Goal: Check status: Check status

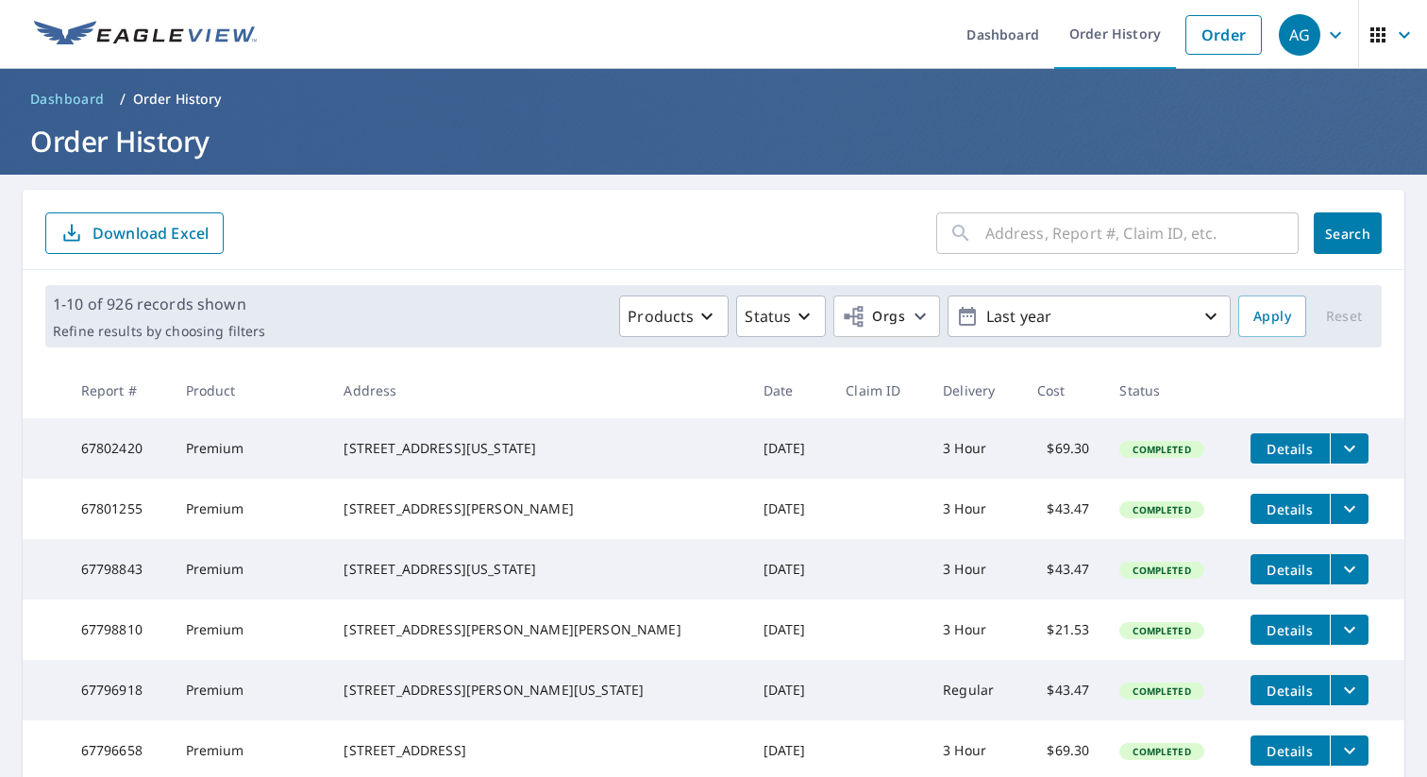
click at [1081, 239] on input "text" at bounding box center [1141, 233] width 313 height 53
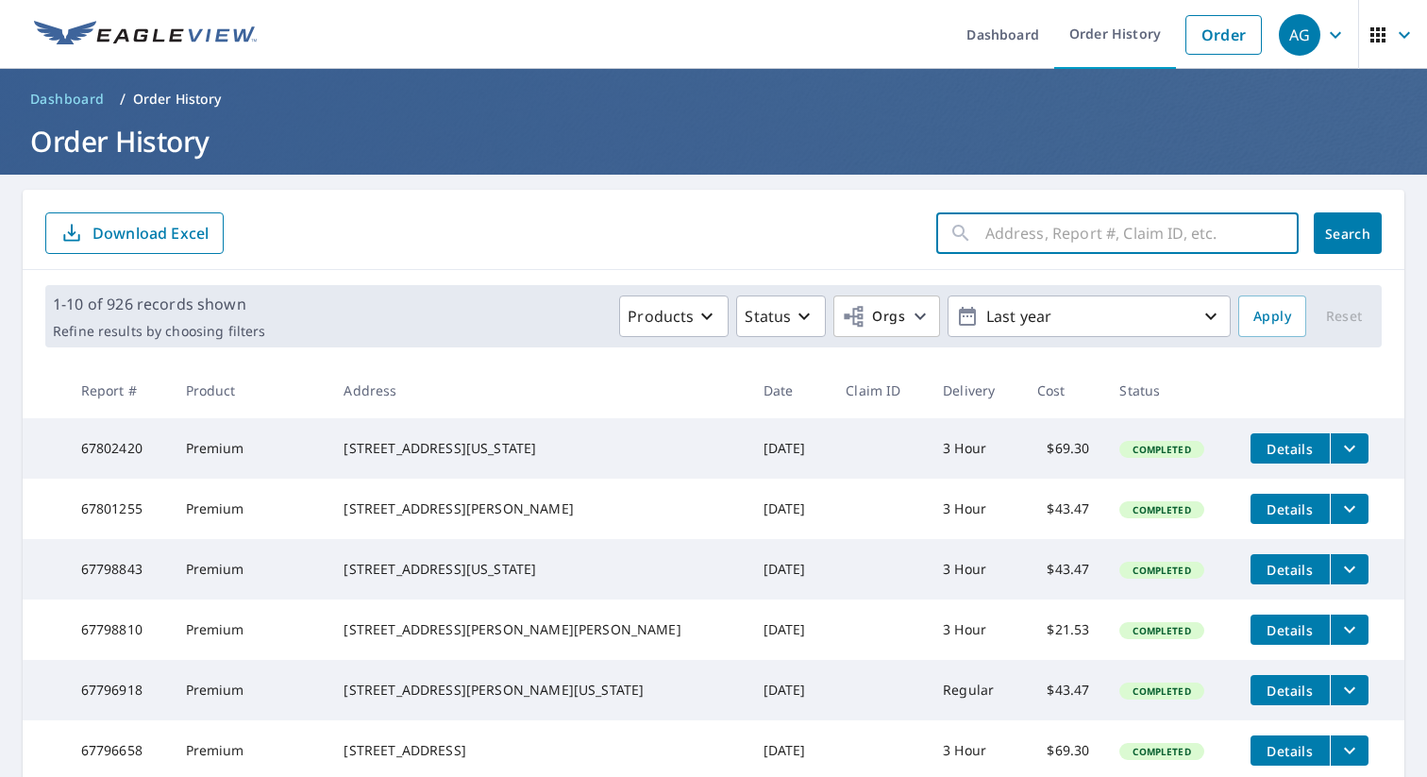
paste input "15155 Logger Ct"
type input "15155 Logger Ct"
click at [1340, 235] on span "Search" at bounding box center [1347, 234] width 38 height 18
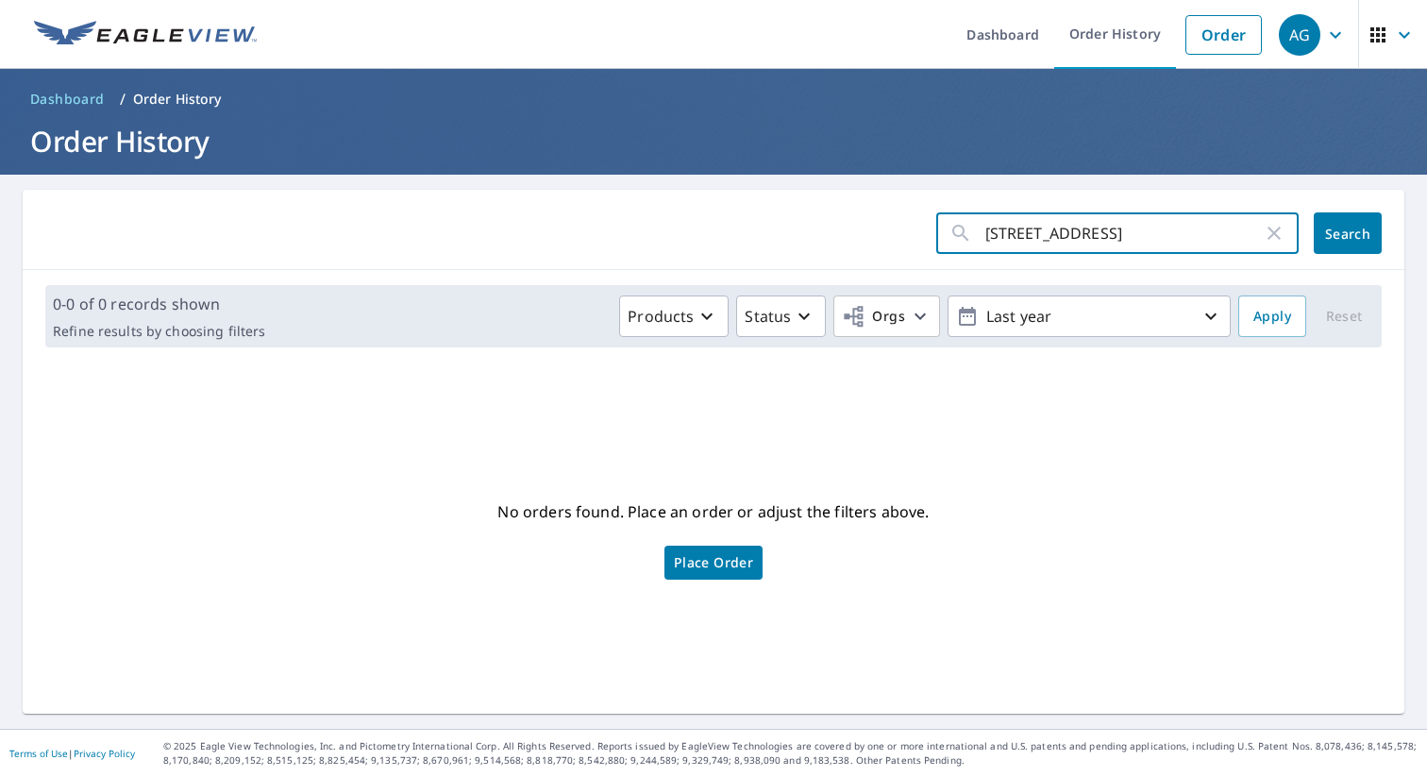
click at [1144, 239] on input "15155 Logger Ct" at bounding box center [1123, 233] width 277 height 53
type input "logger"
click button "Search" at bounding box center [1347, 233] width 68 height 42
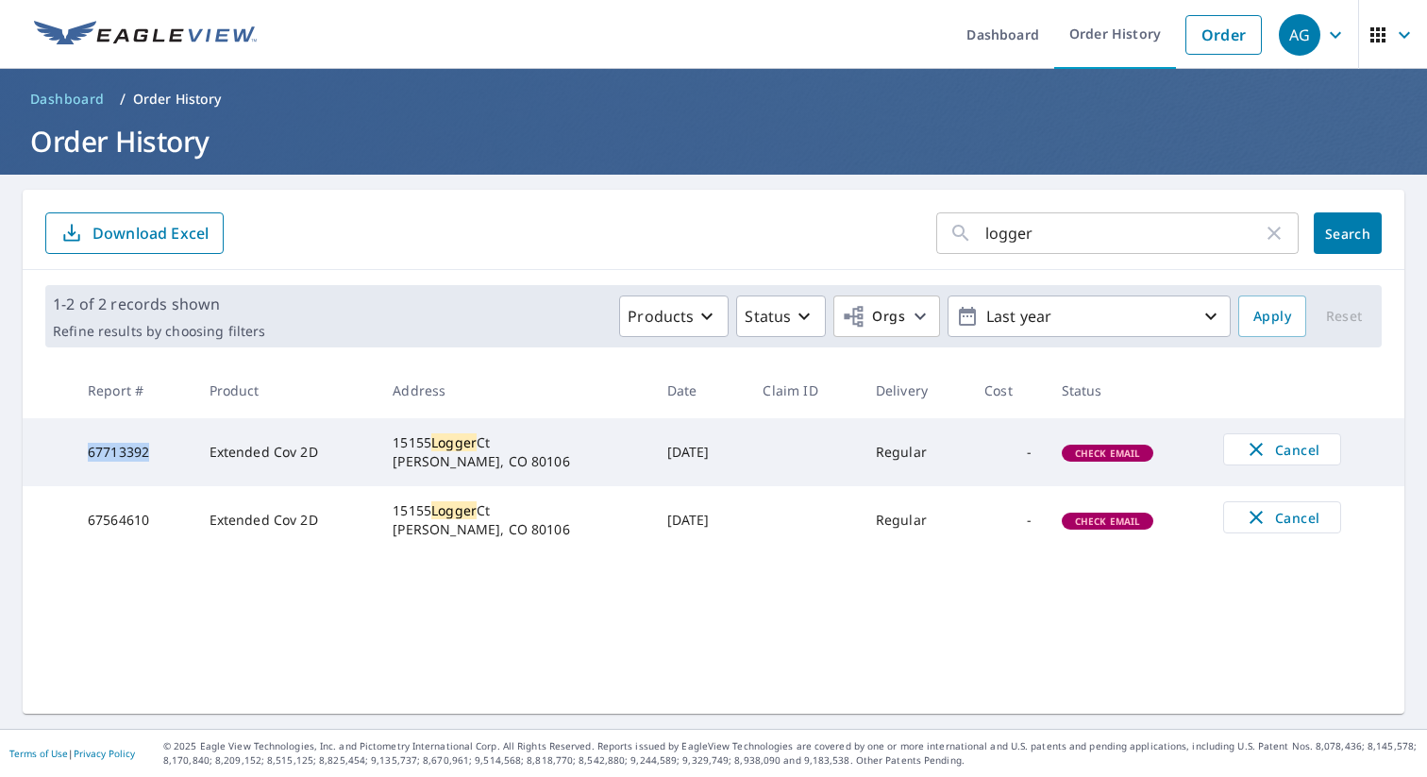
drag, startPoint x: 152, startPoint y: 450, endPoint x: 87, endPoint y: 448, distance: 65.1
click at [87, 448] on td "67713392" at bounding box center [134, 452] width 122 height 68
copy td "67713392"
click at [1256, 517] on icon "button" at bounding box center [1255, 517] width 23 height 23
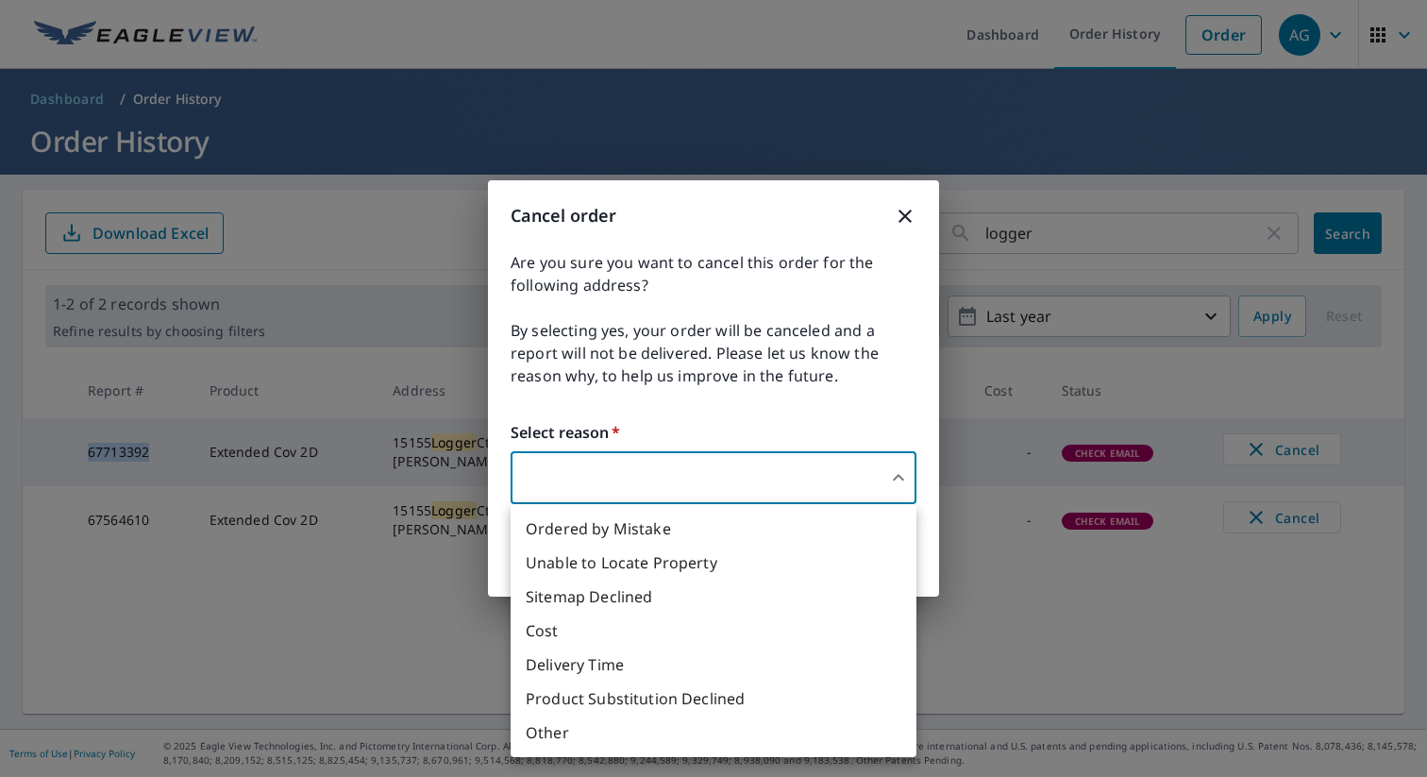
click at [765, 481] on body "AG AG Dashboard Order History Order AG Dashboard / Order History Order History …" at bounding box center [713, 388] width 1427 height 777
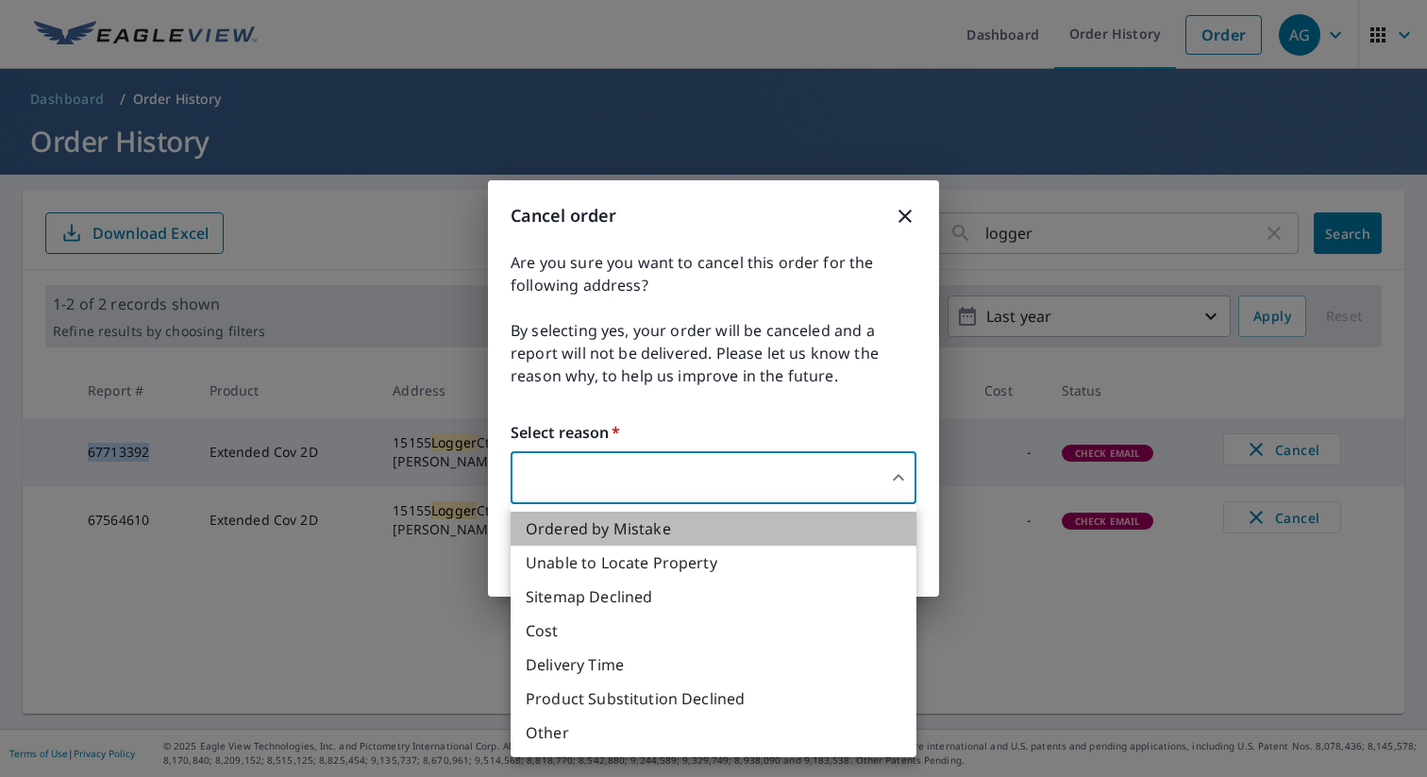
click at [620, 532] on li "Ordered by Mistake" at bounding box center [713, 528] width 406 height 34
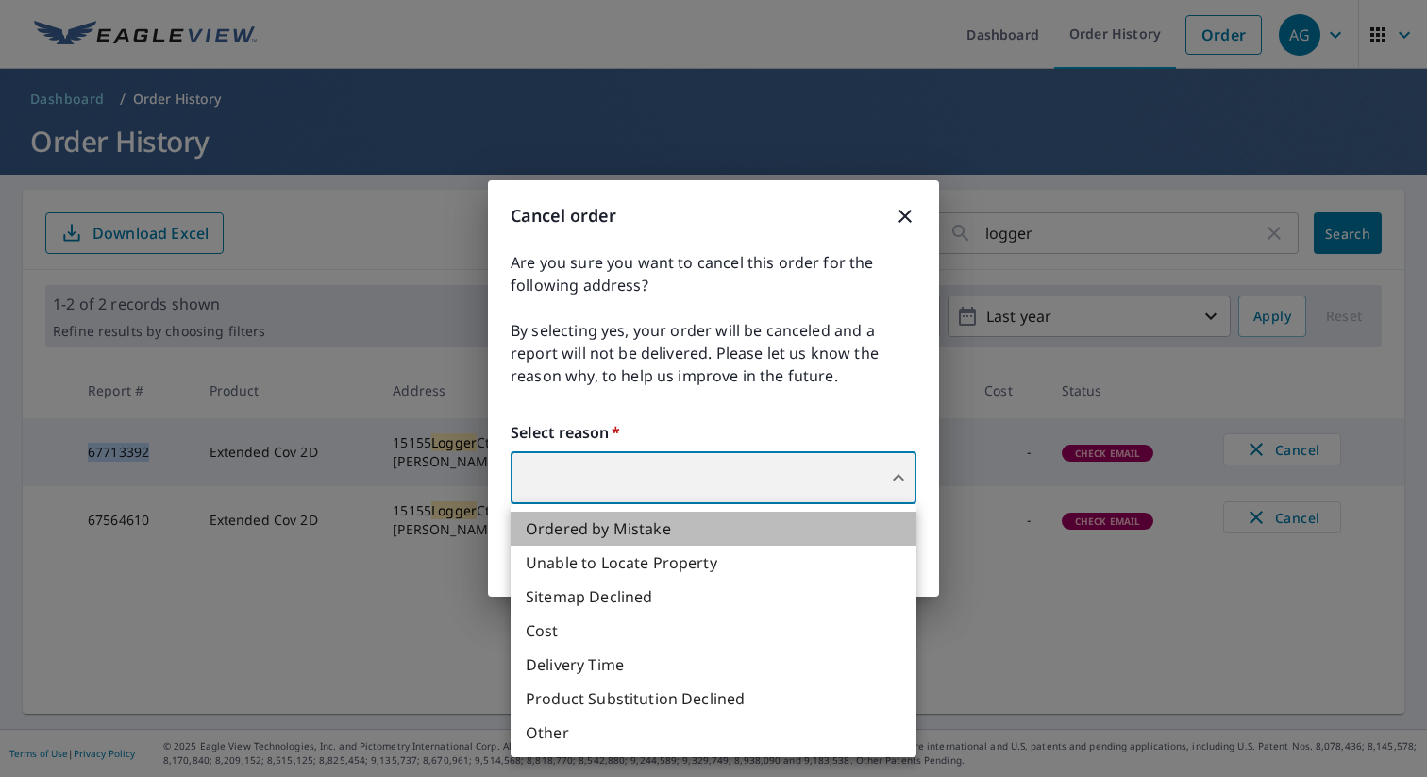
type input "30"
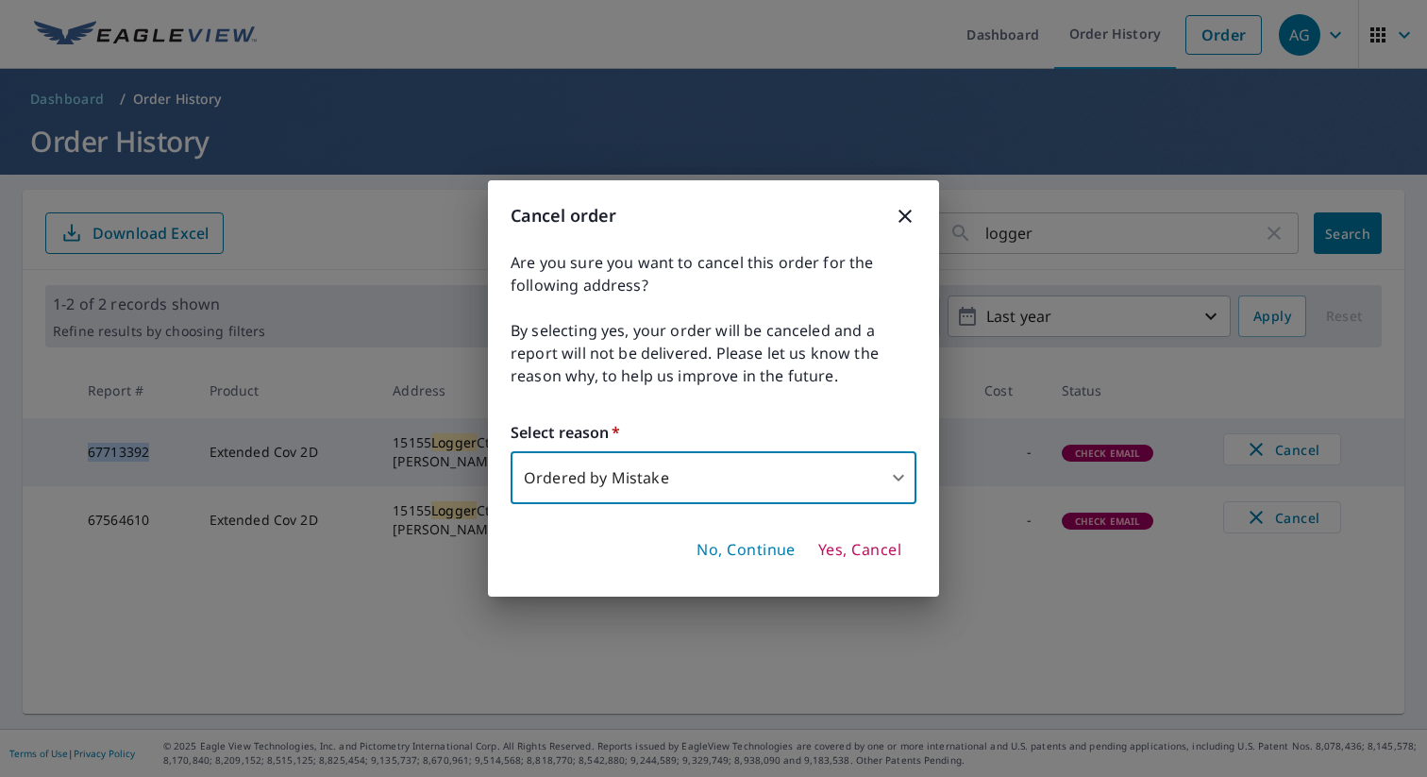
click at [844, 551] on span "Yes, Cancel" at bounding box center [859, 550] width 83 height 21
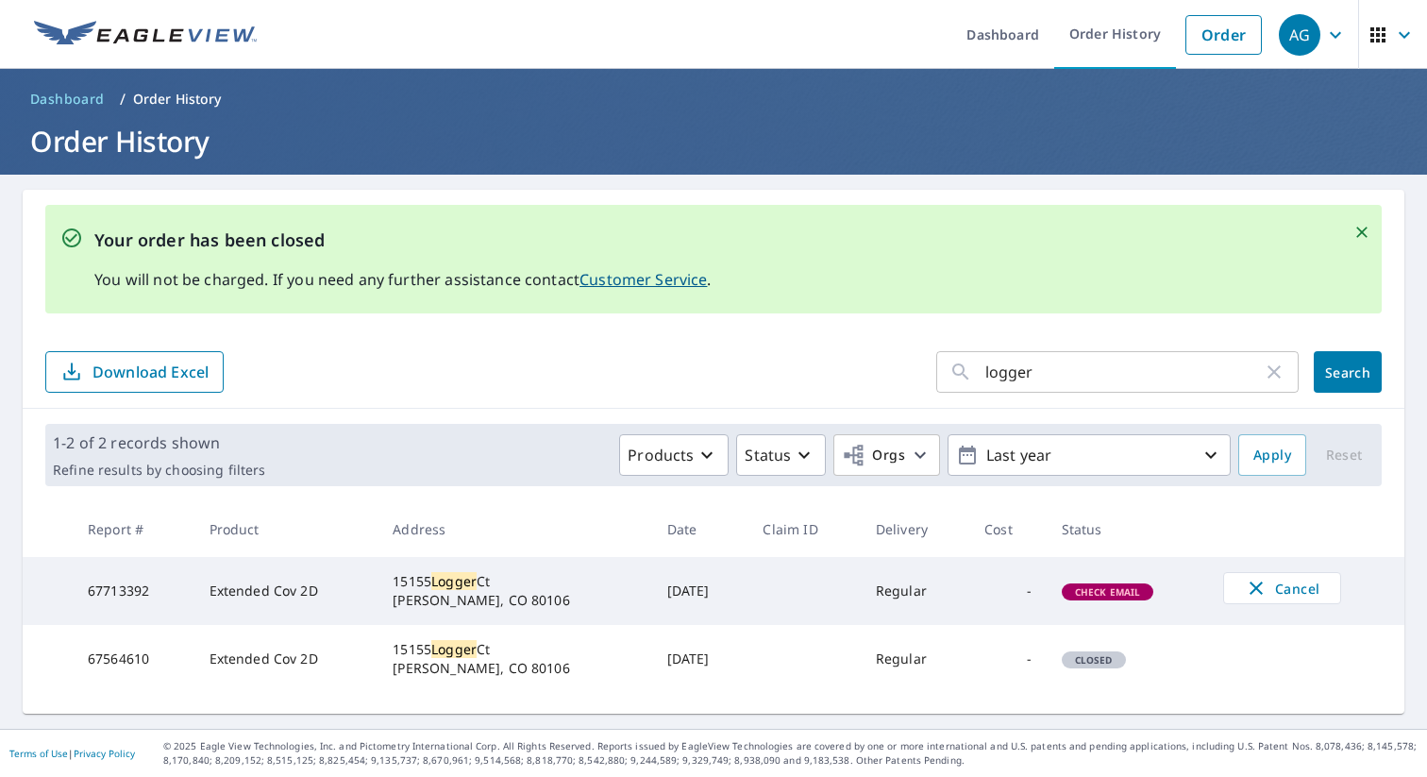
click at [1382, 32] on icon "button" at bounding box center [1377, 35] width 23 height 23
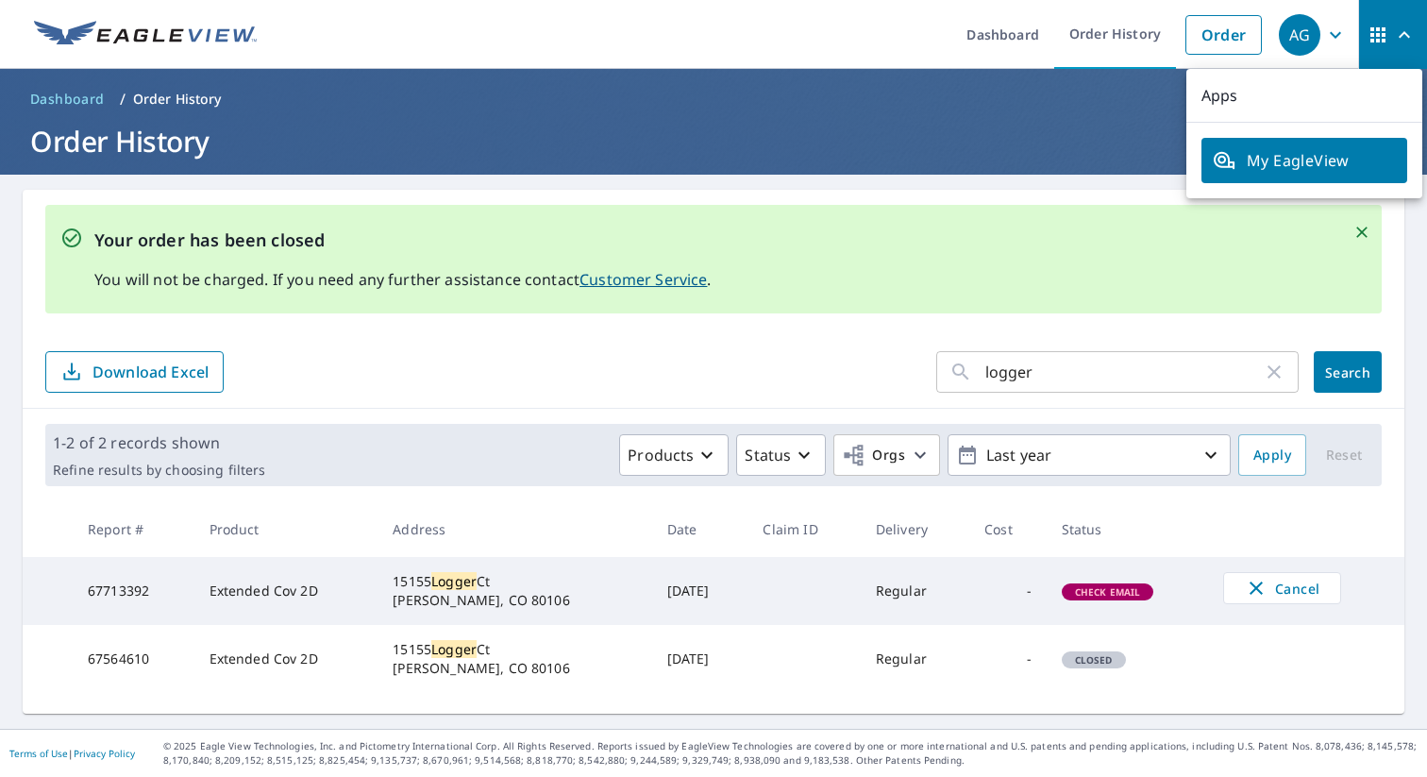
click at [1330, 36] on icon "button" at bounding box center [1335, 35] width 23 height 23
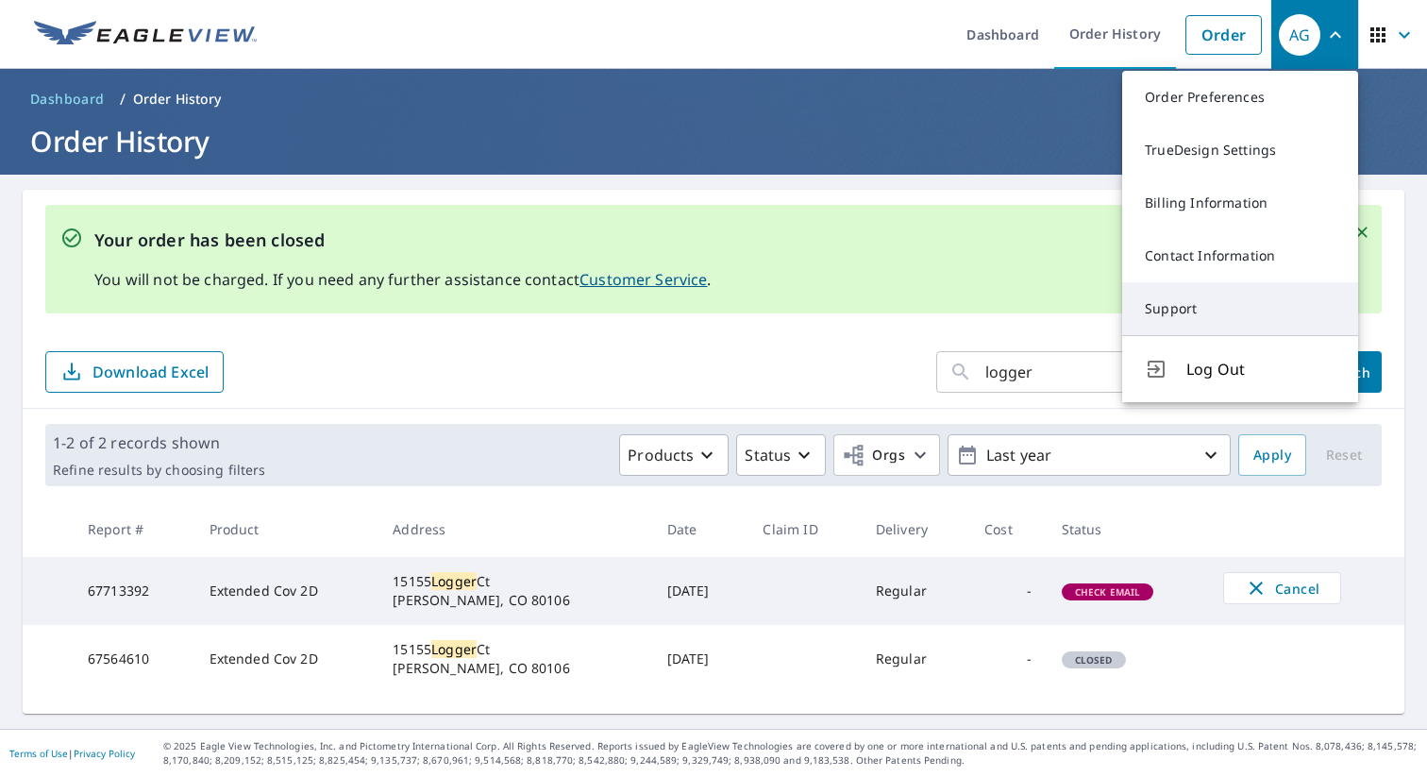
click at [1177, 302] on link "Support" at bounding box center [1240, 308] width 236 height 53
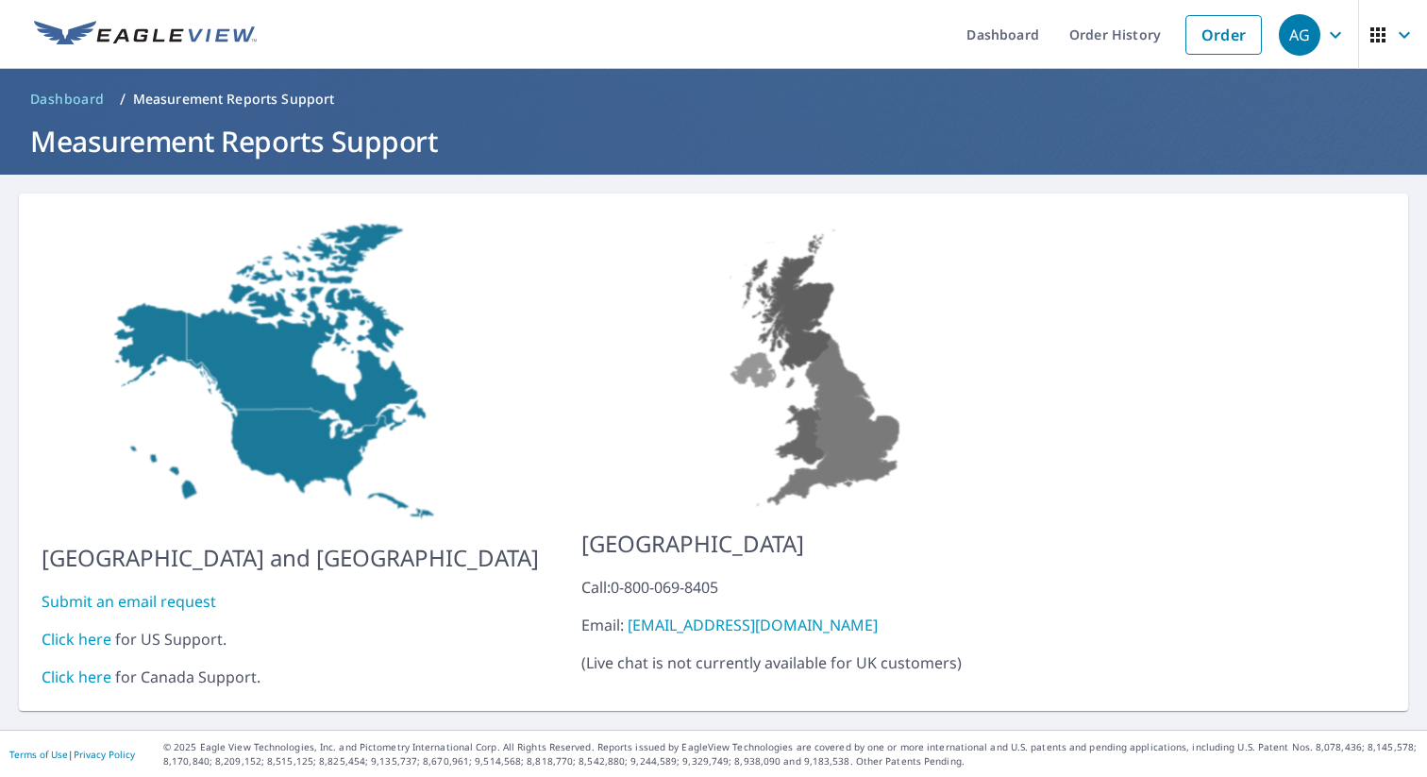
click at [84, 628] on link "Click here" at bounding box center [77, 638] width 70 height 21
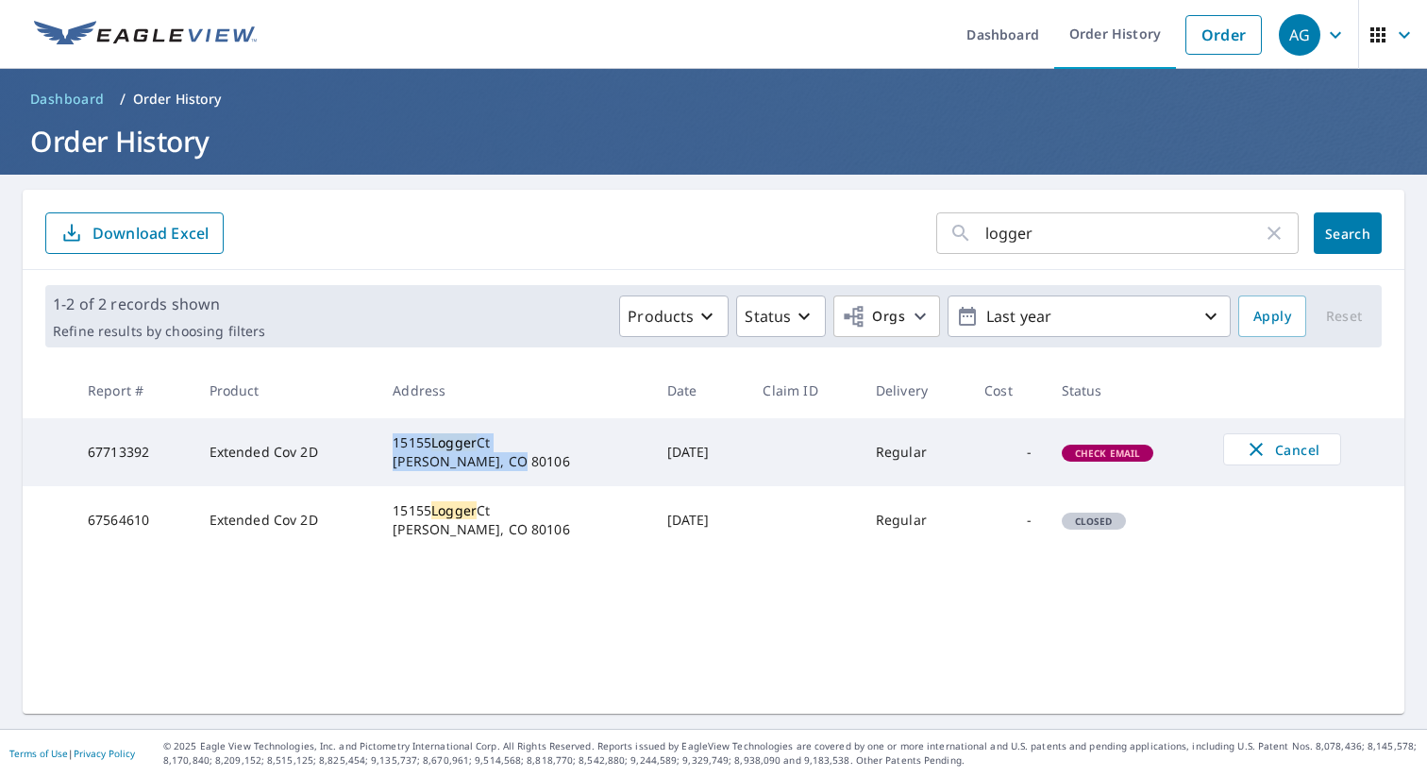
drag, startPoint x: 519, startPoint y: 460, endPoint x: 405, endPoint y: 437, distance: 116.6
click at [406, 437] on div "15155 Logger Ct Elbert, CO 80106" at bounding box center [514, 452] width 243 height 38
copy div "15155 Logger Ct Elbert, CO 80106"
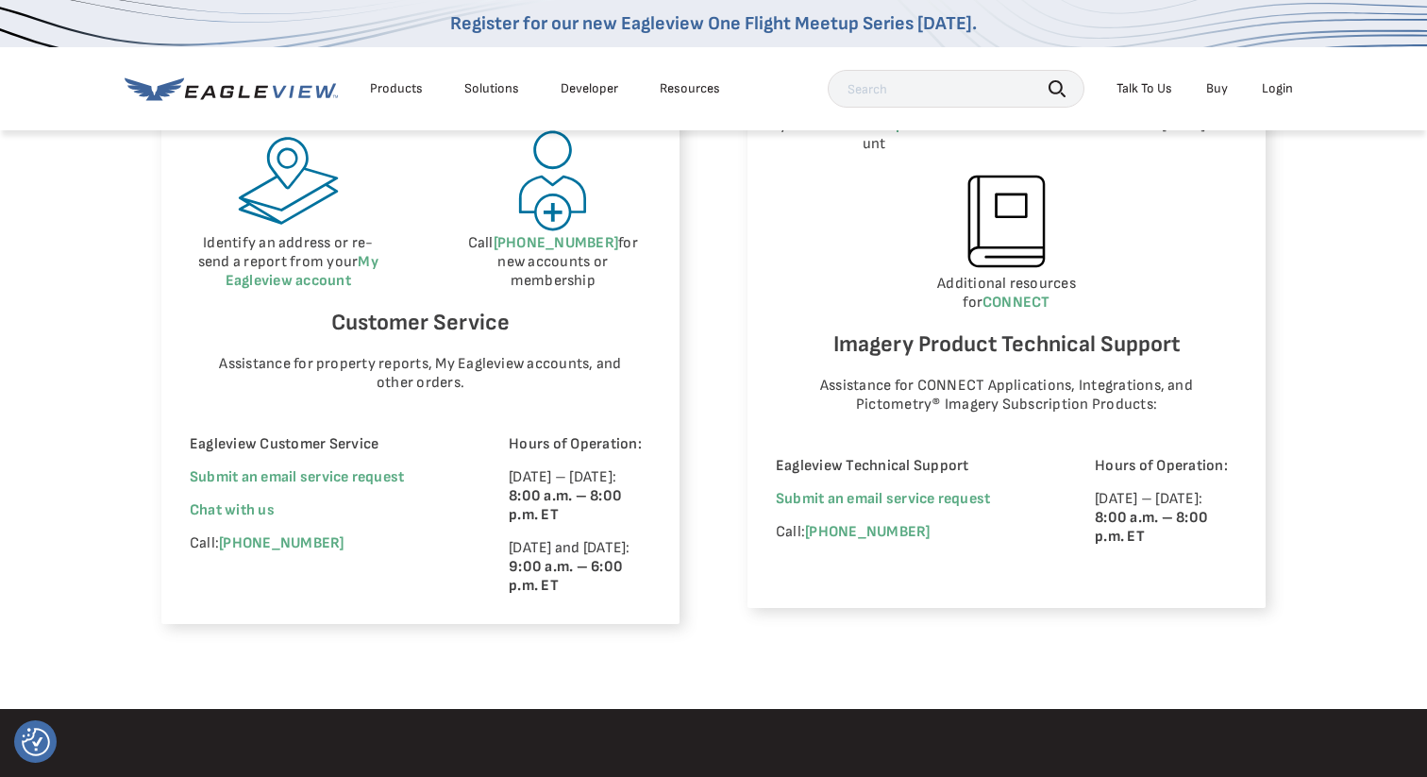
scroll to position [1121, 0]
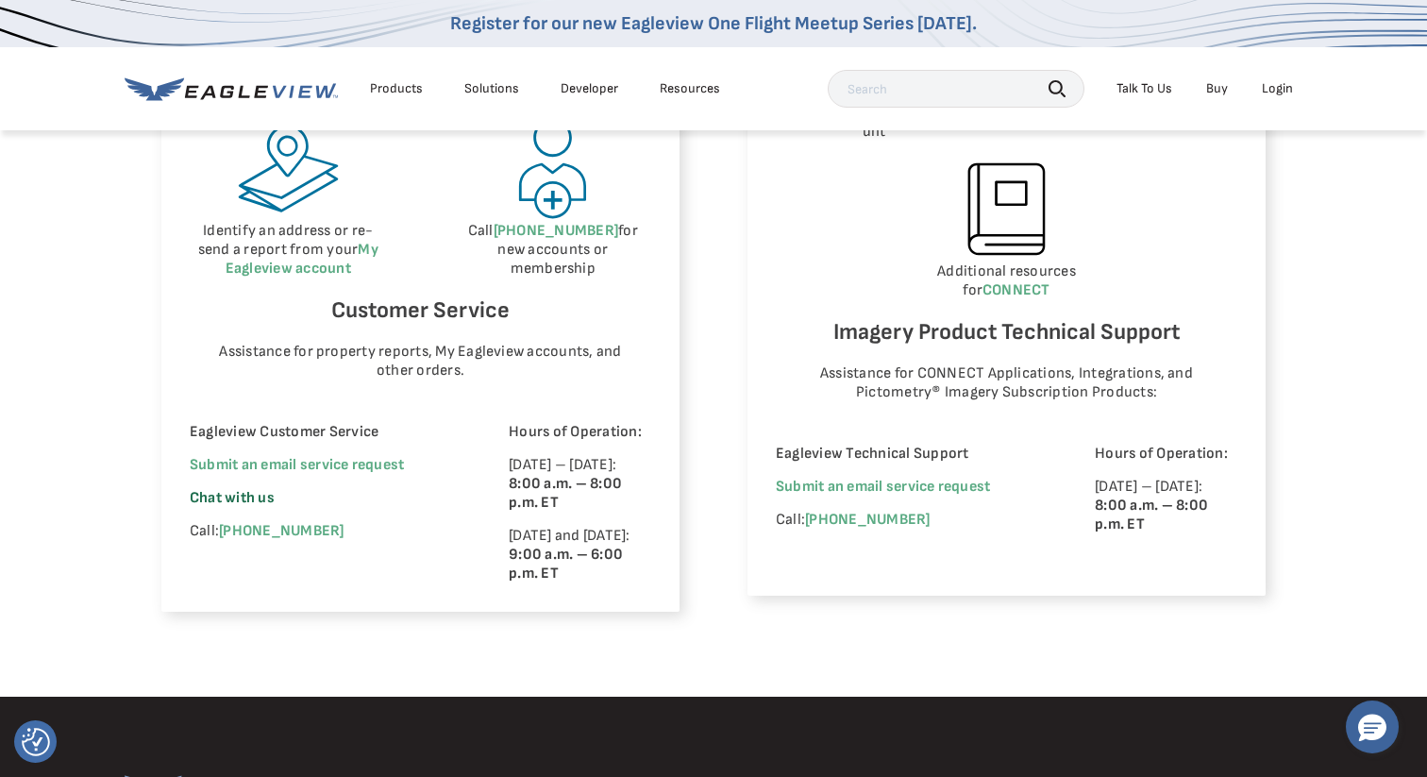
click at [237, 500] on span "Chat with us" at bounding box center [232, 498] width 85 height 18
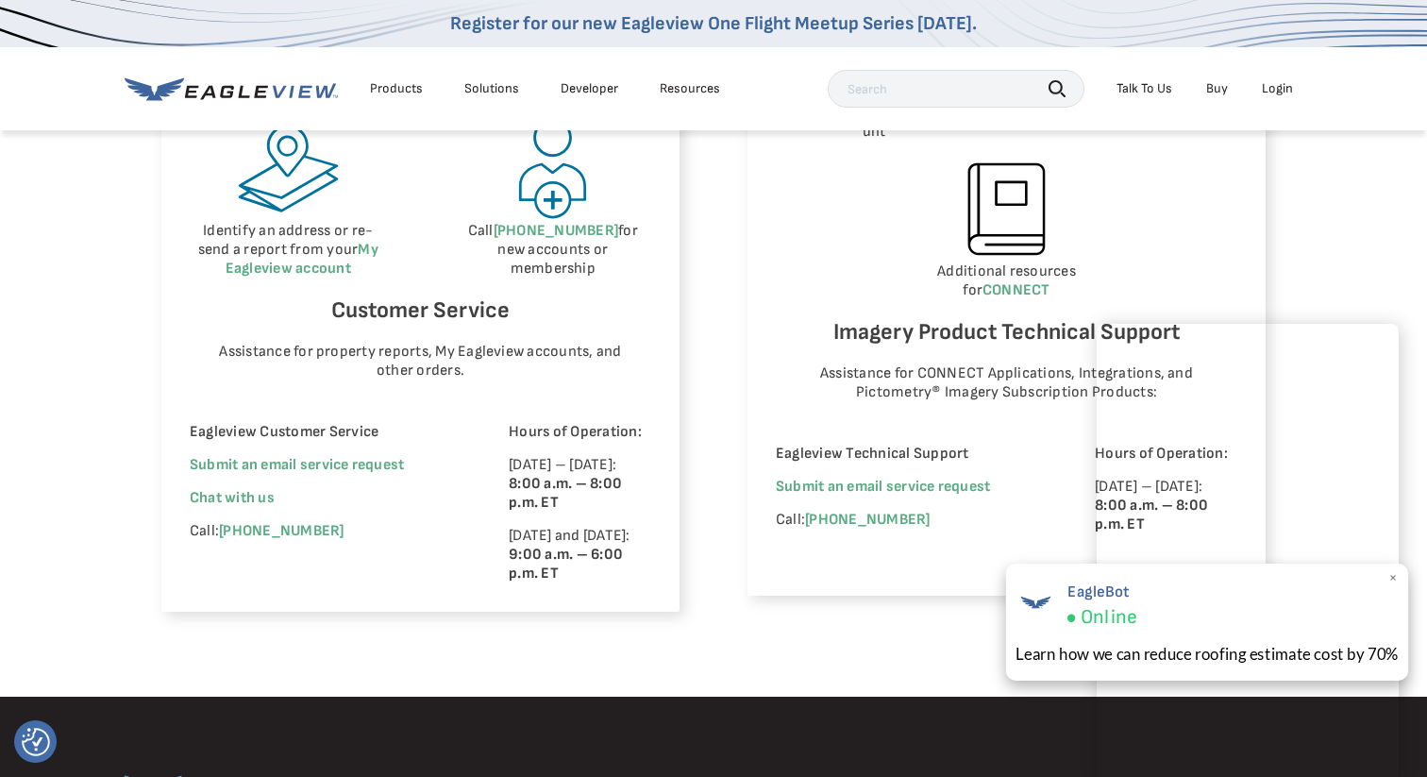
click at [1394, 576] on span "×" at bounding box center [1393, 578] width 10 height 20
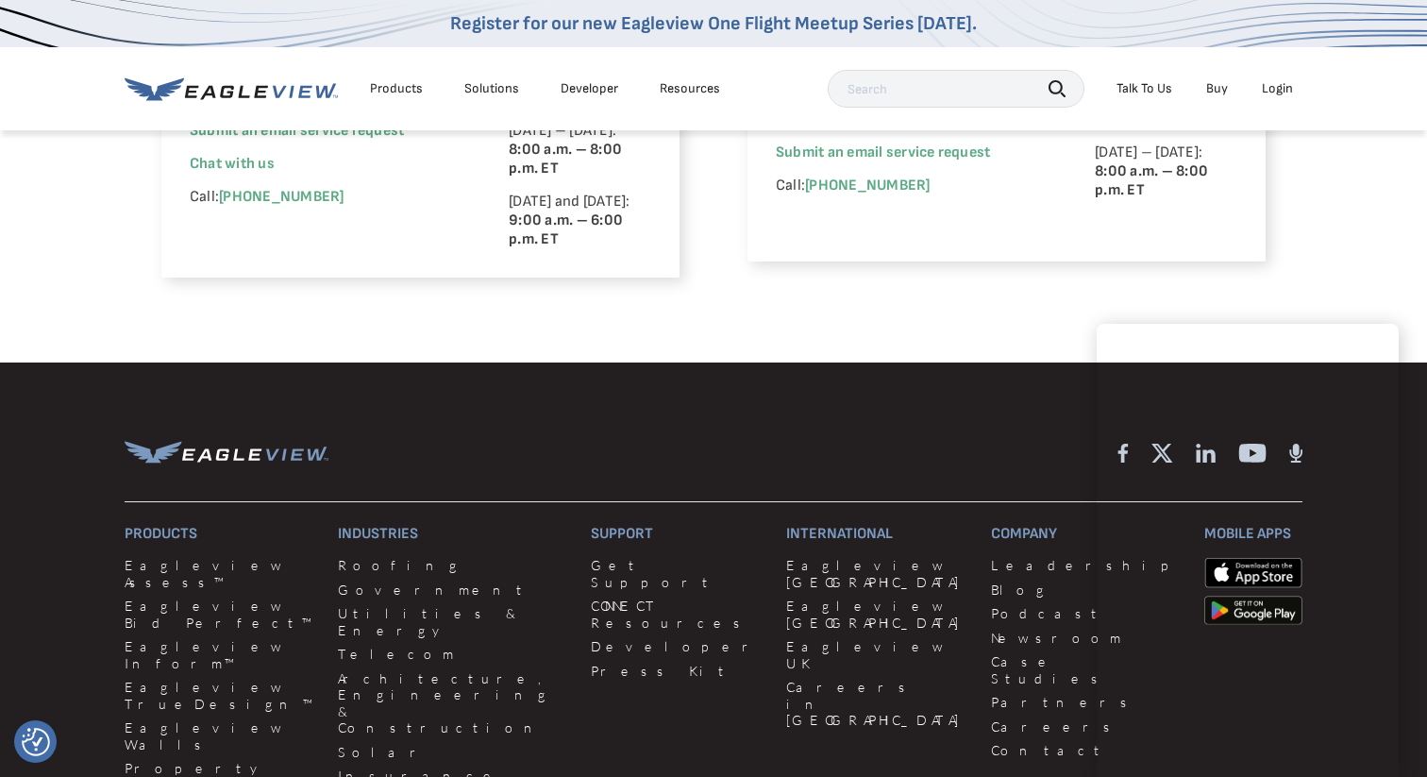
scroll to position [1515, 0]
